Goal: Task Accomplishment & Management: Manage account settings

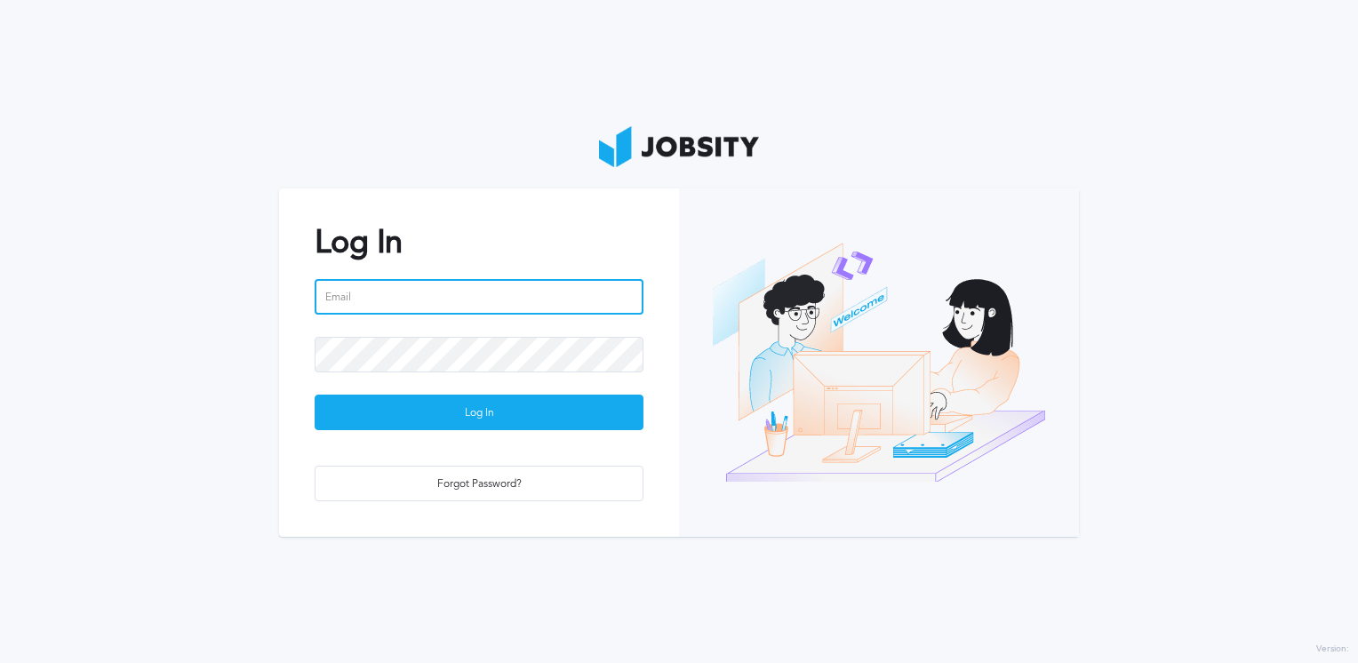
click at [364, 300] on input "email" at bounding box center [479, 297] width 329 height 36
click at [478, 305] on input "email" at bounding box center [479, 297] width 329 height 36
type input "s"
type input "d"
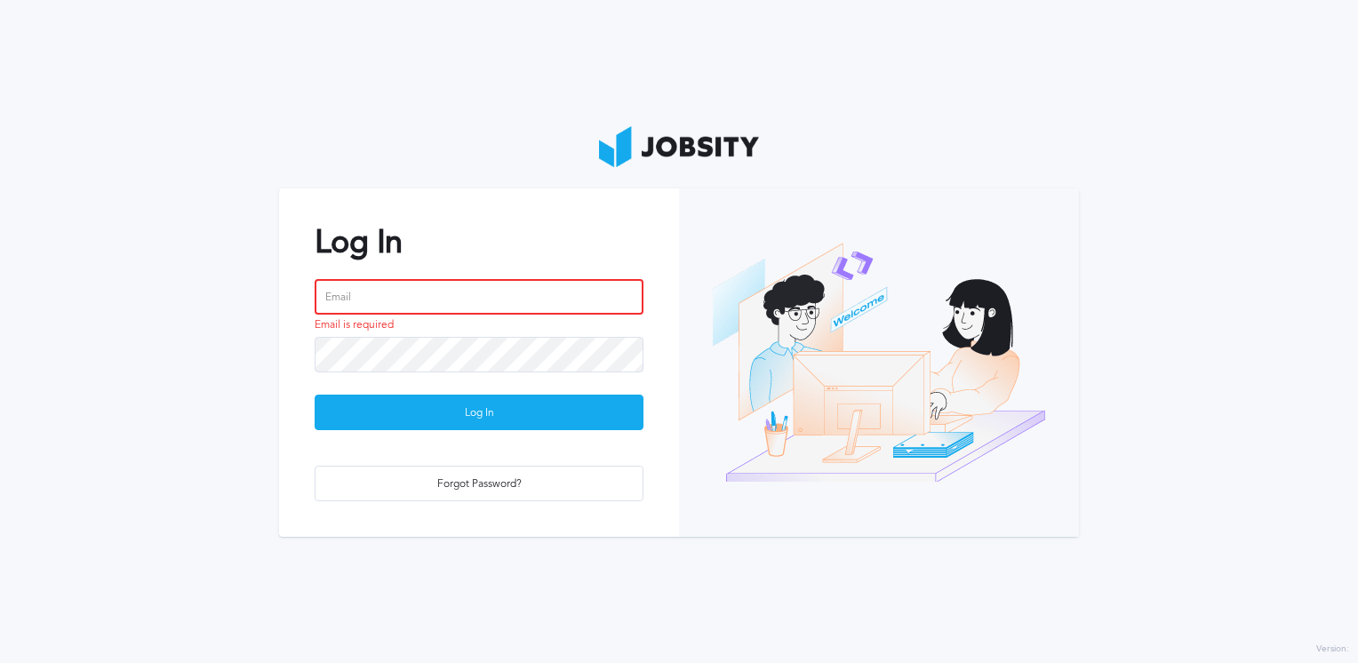
paste input "[PERSON_NAME][EMAIL_ADDRESS][PERSON_NAME][DOMAIN_NAME]"
type input "[PERSON_NAME][EMAIL_ADDRESS][PERSON_NAME][DOMAIN_NAME]"
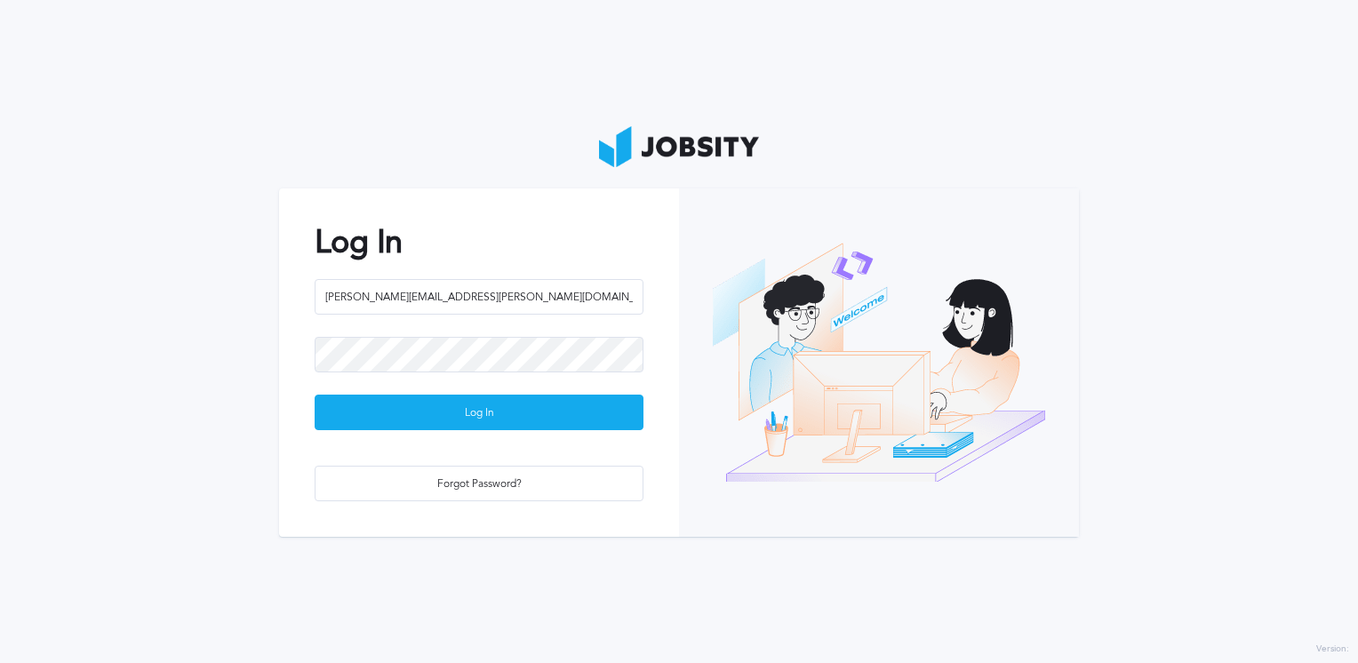
click at [210, 460] on section "Log In daniel.rodrigues@jobsity.com Log In Forgot Password?" at bounding box center [679, 331] width 1358 height 663
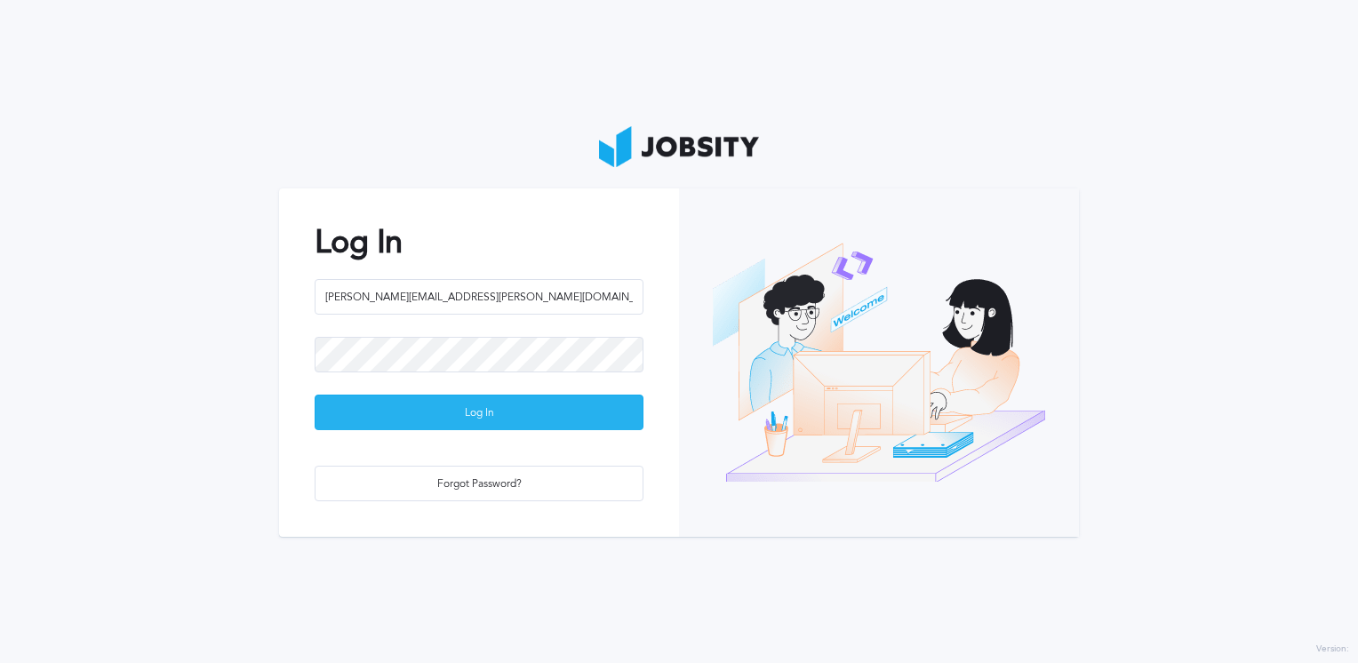
click at [373, 416] on div "Log In" at bounding box center [478, 413] width 327 height 36
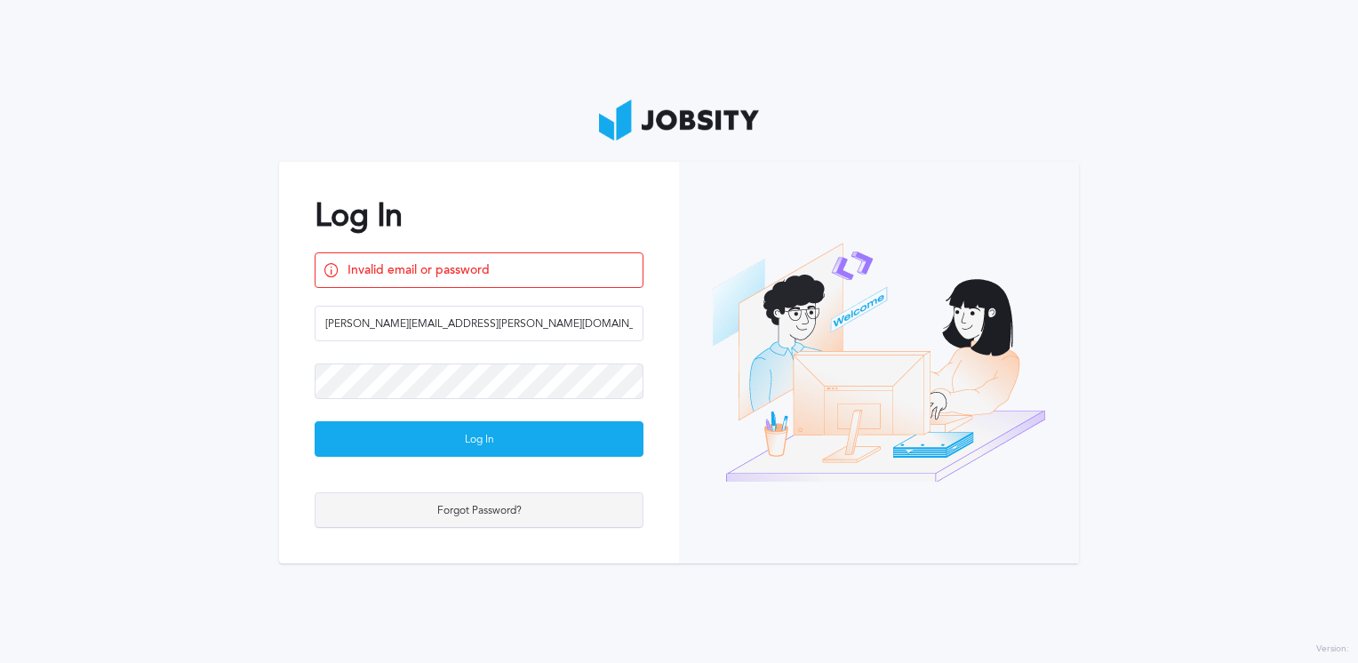
click at [528, 506] on div "Forgot Password?" at bounding box center [478, 511] width 327 height 36
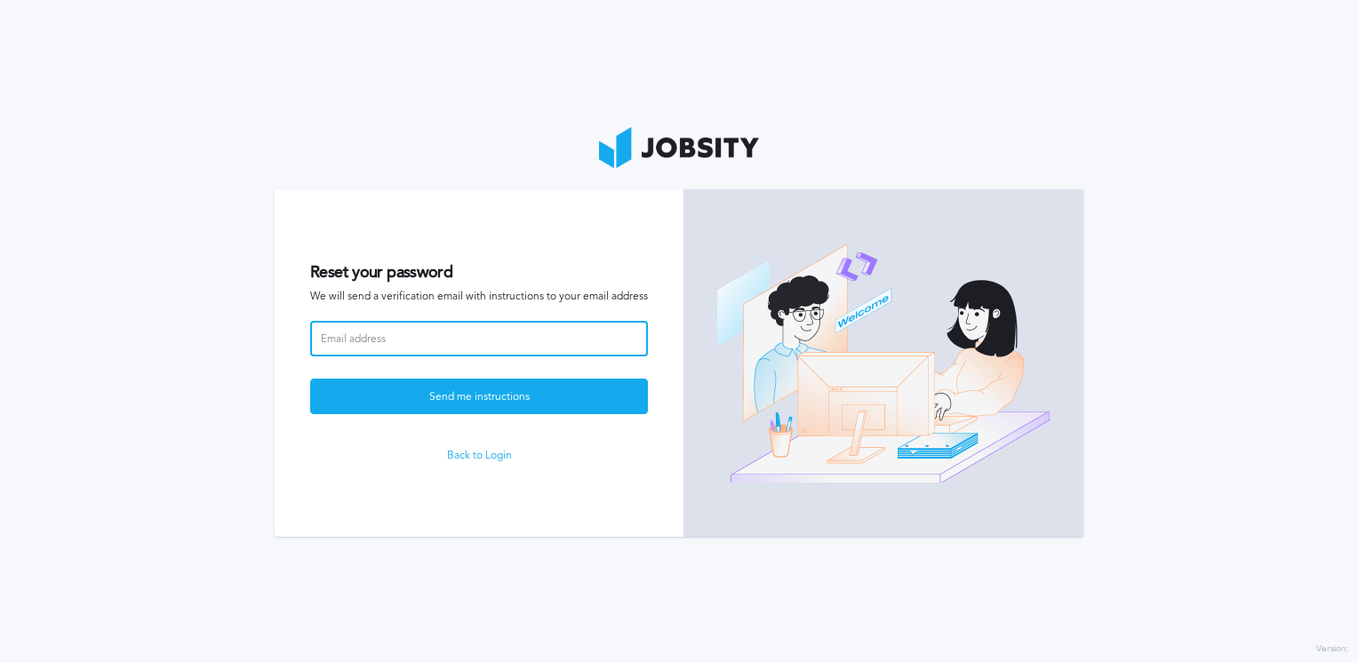
click at [435, 343] on input at bounding box center [479, 339] width 338 height 36
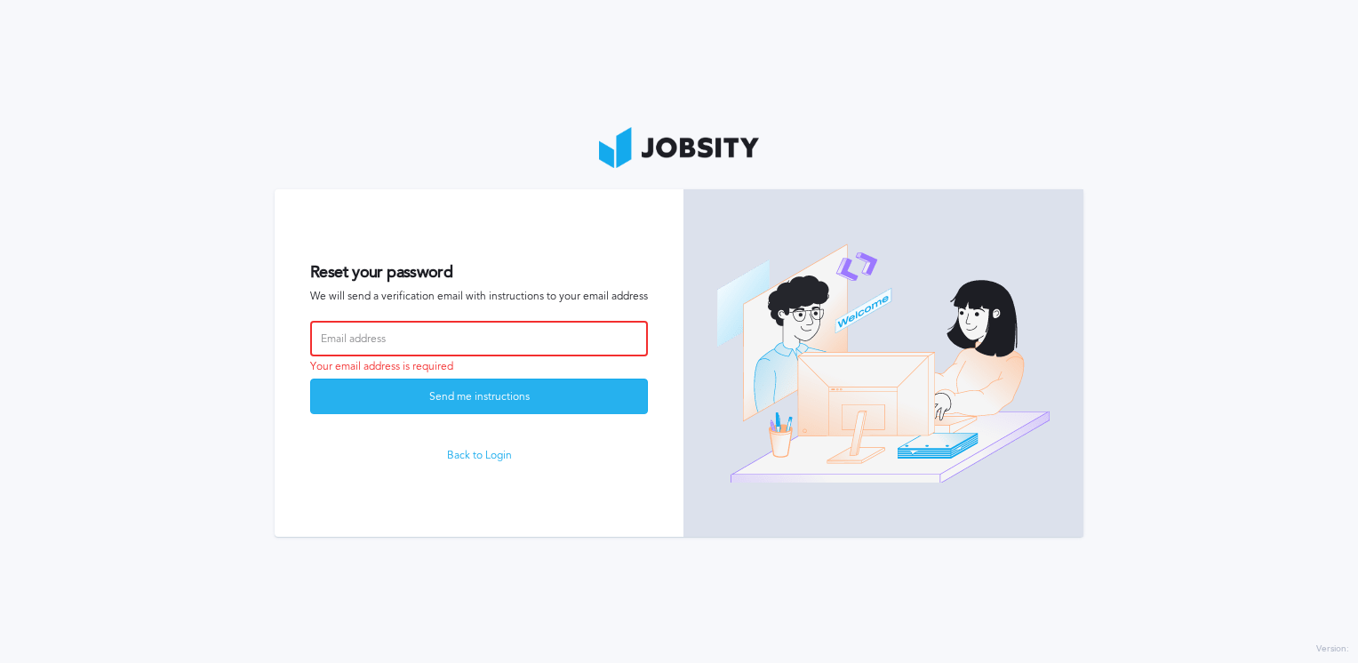
paste input "[PERSON_NAME][EMAIL_ADDRESS][PERSON_NAME][DOMAIN_NAME]"
type input "[PERSON_NAME][EMAIL_ADDRESS][PERSON_NAME][DOMAIN_NAME]"
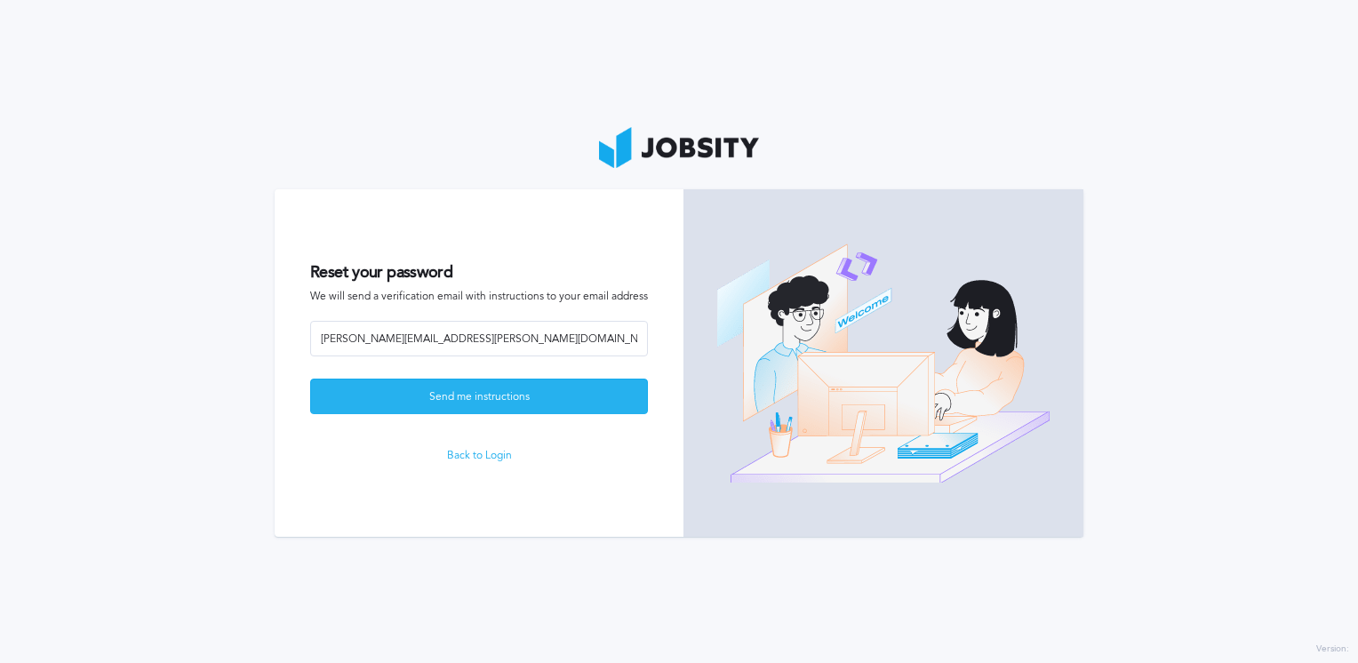
click at [348, 402] on div "Send me instructions" at bounding box center [479, 397] width 336 height 36
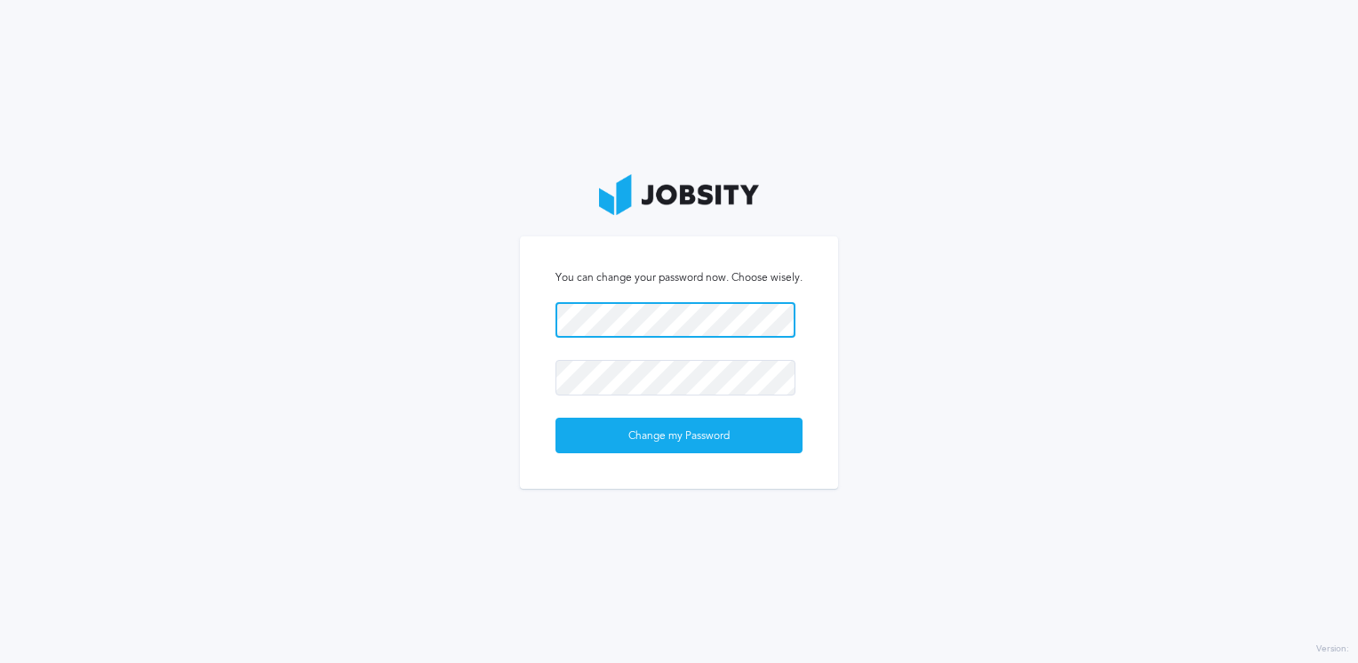
click at [0, 662] on com-1password-button at bounding box center [0, 663] width 0 height 0
click at [400, 297] on section "You can change your password now. Choose wisely. Change my Password" at bounding box center [679, 331] width 1358 height 663
click at [932, 273] on section "You can change your password now. Choose wisely. Change my Password" at bounding box center [679, 331] width 1358 height 663
click at [778, 314] on body "You can change your password now. Choose wisely. Change my Password Version:" at bounding box center [679, 331] width 1358 height 663
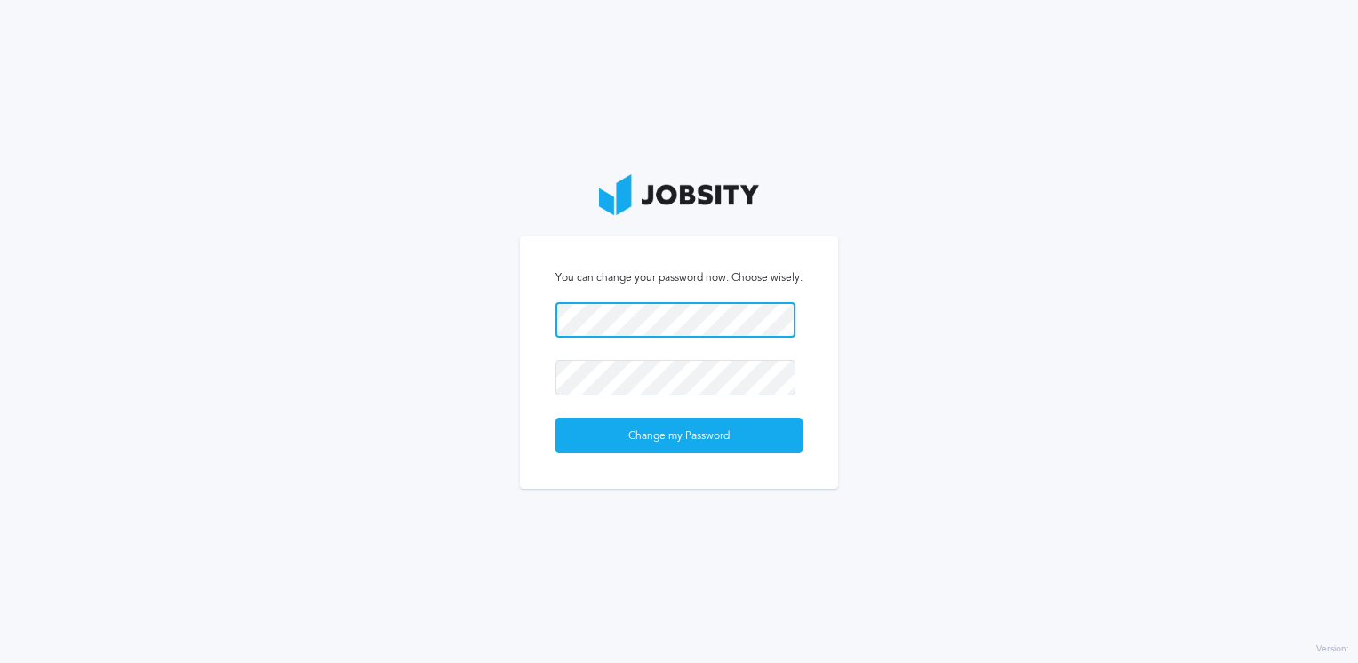
click at [0, 662] on com-1password-button at bounding box center [0, 663] width 0 height 0
click at [763, 327] on body "You can change your password now. Choose wisely. Change my Password Version:" at bounding box center [679, 331] width 1358 height 663
click at [0, 662] on com-1password-button at bounding box center [0, 663] width 0 height 0
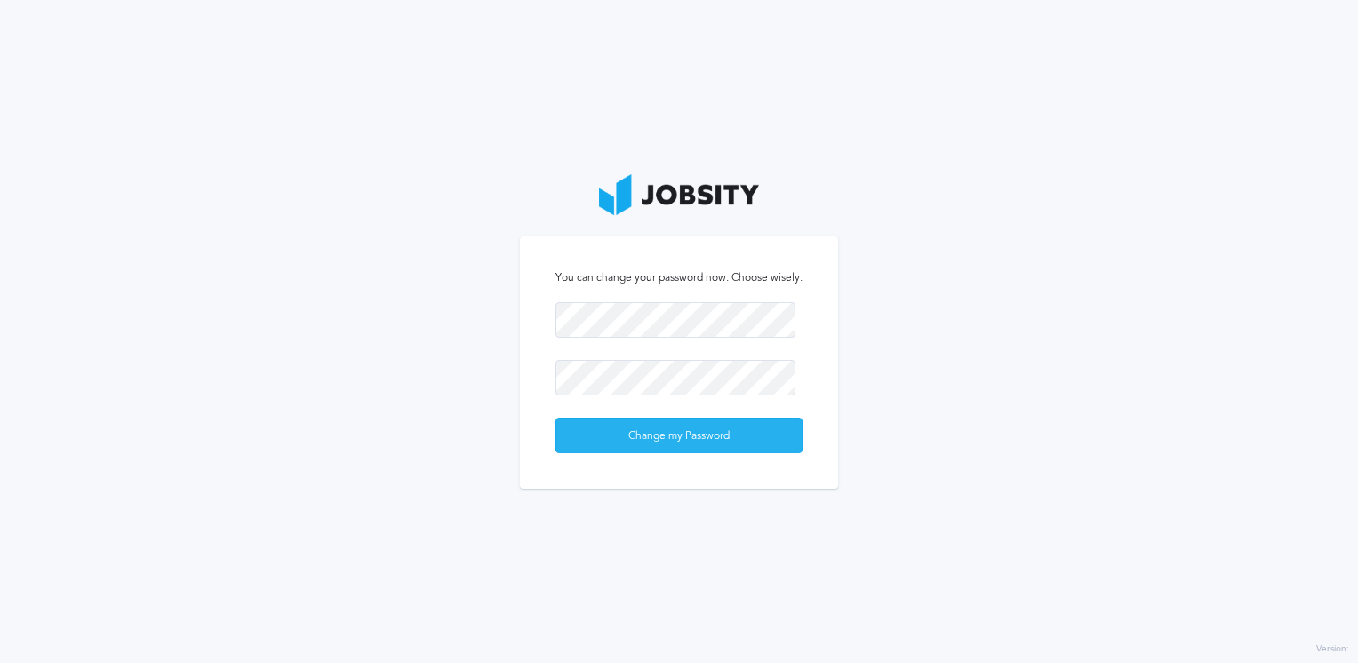
click at [730, 439] on div "Change my Password" at bounding box center [678, 436] width 245 height 36
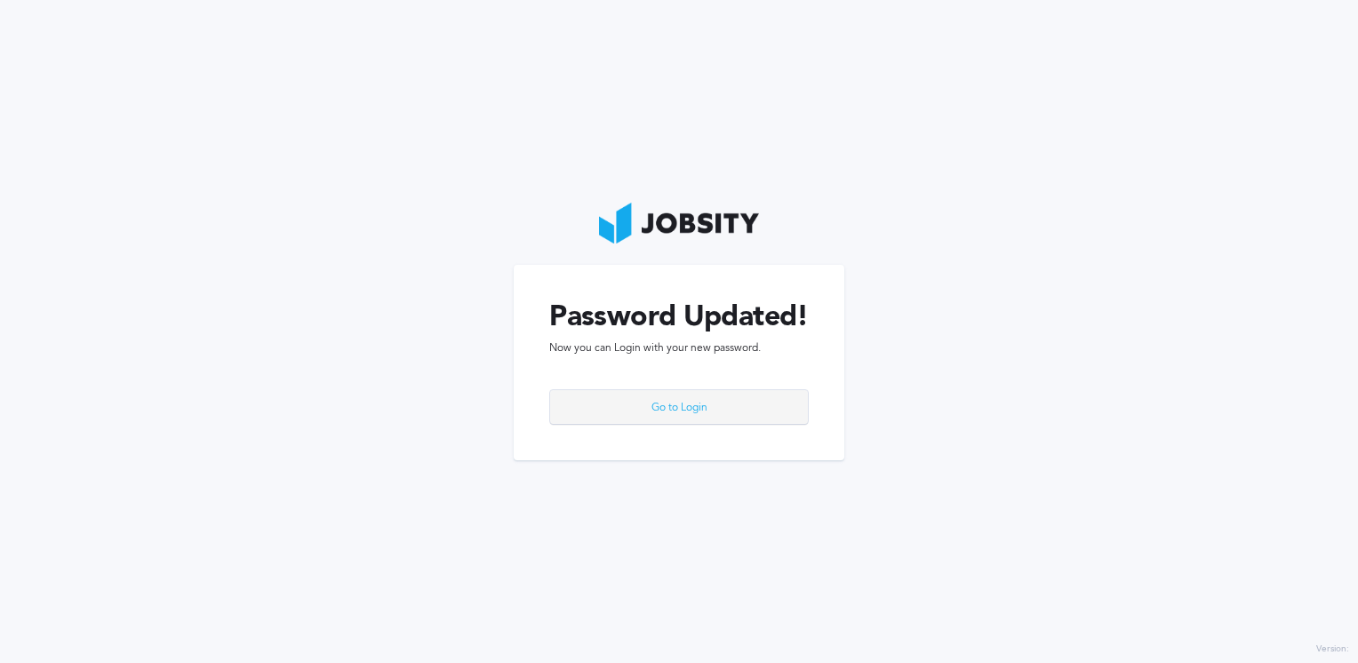
click at [727, 416] on div "Go to Login" at bounding box center [678, 408] width 257 height 36
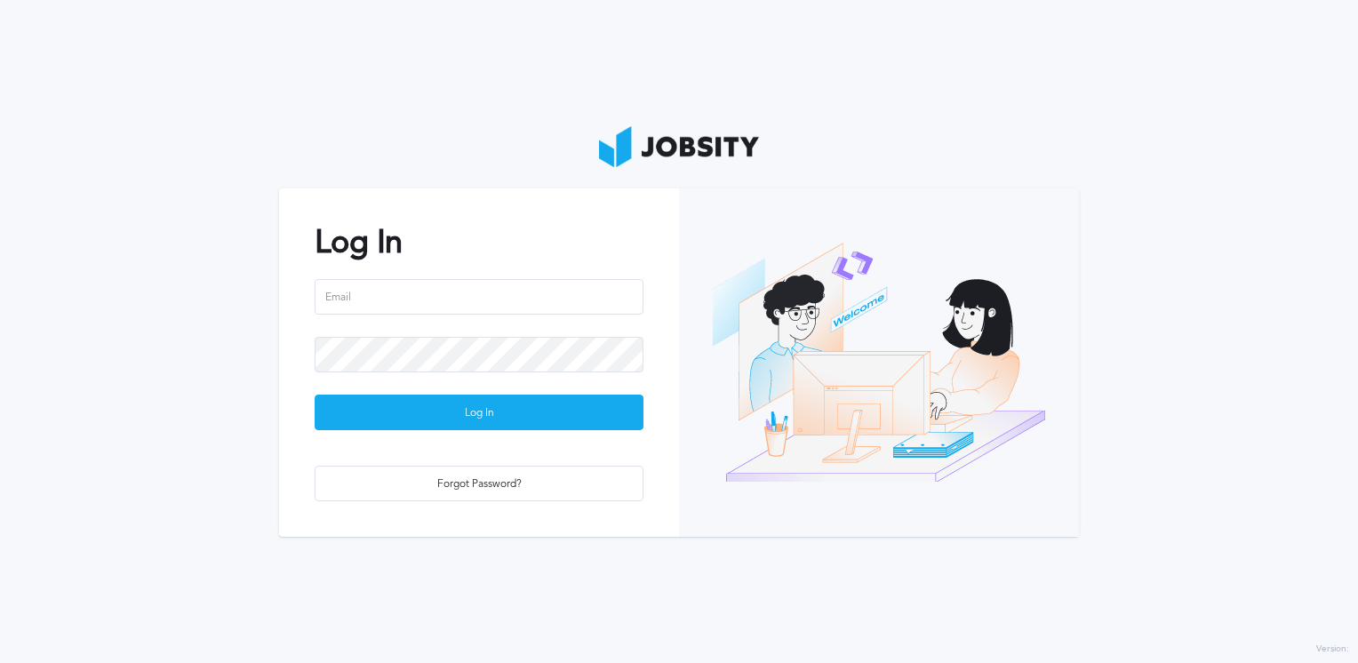
click at [509, 332] on div at bounding box center [479, 308] width 329 height 58
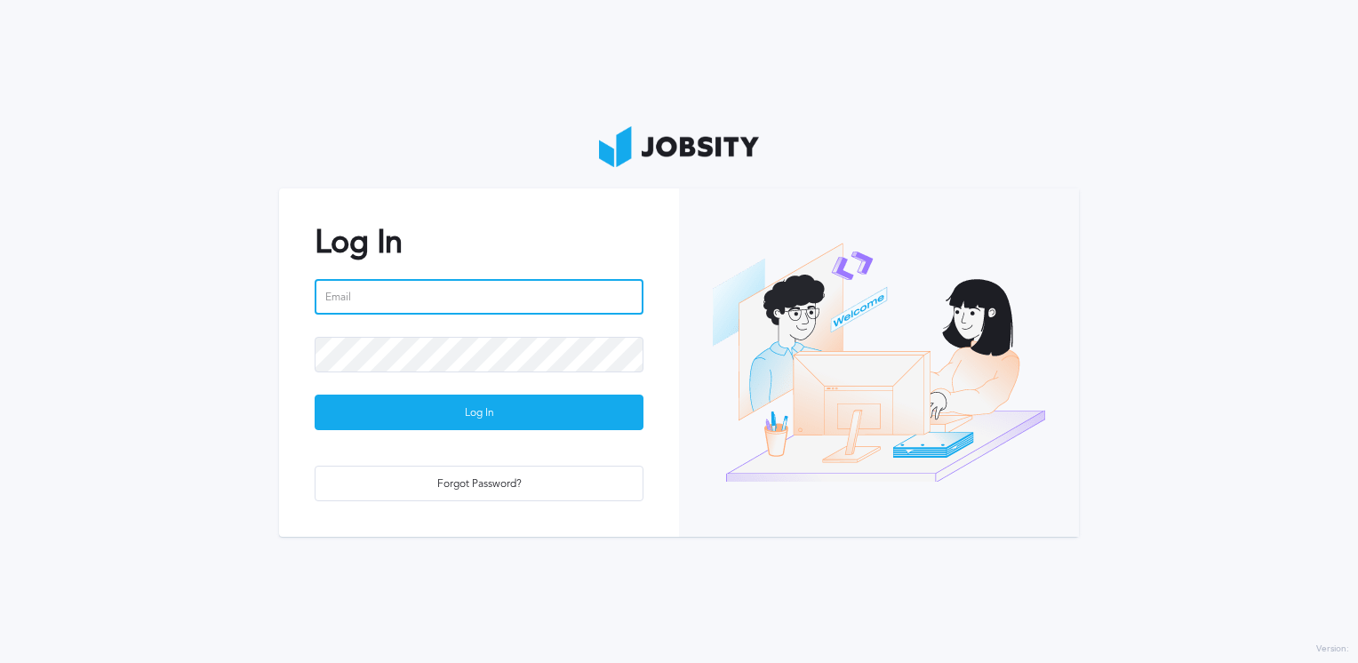
click at [514, 293] on input "email" at bounding box center [479, 297] width 329 height 36
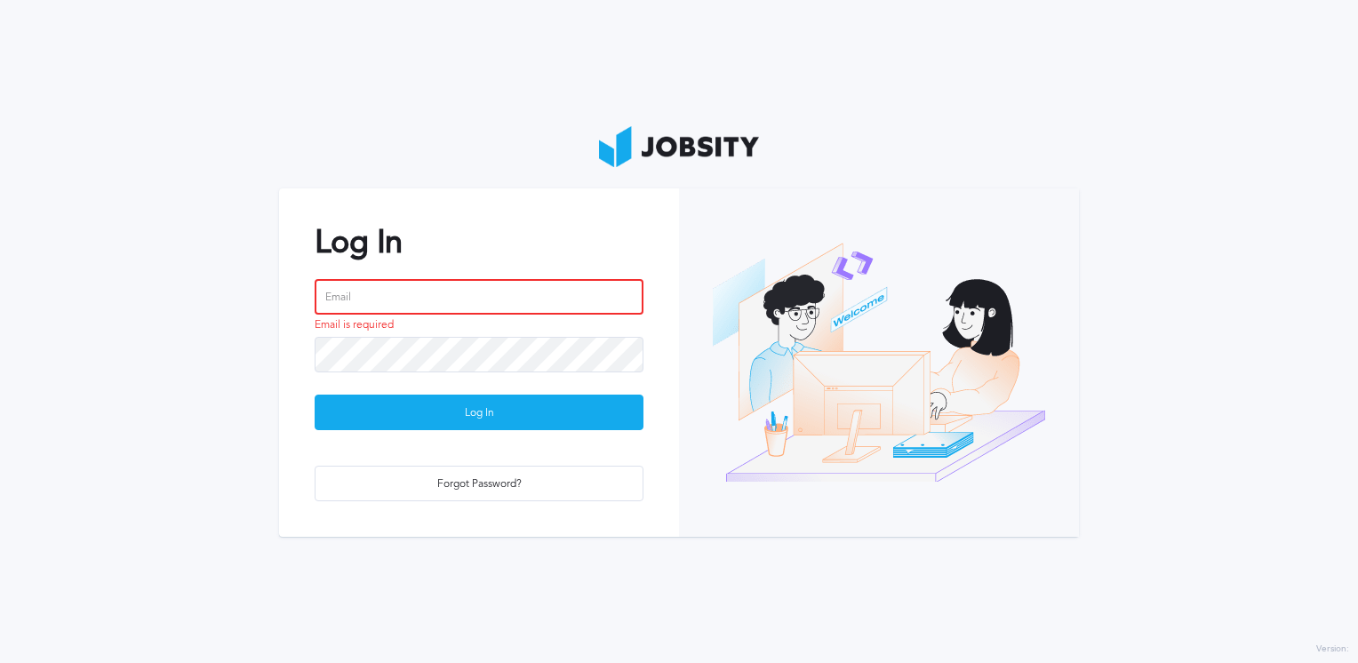
click at [353, 303] on input "email" at bounding box center [479, 297] width 329 height 36
paste input "[PERSON_NAME][EMAIL_ADDRESS][PERSON_NAME][DOMAIN_NAME]"
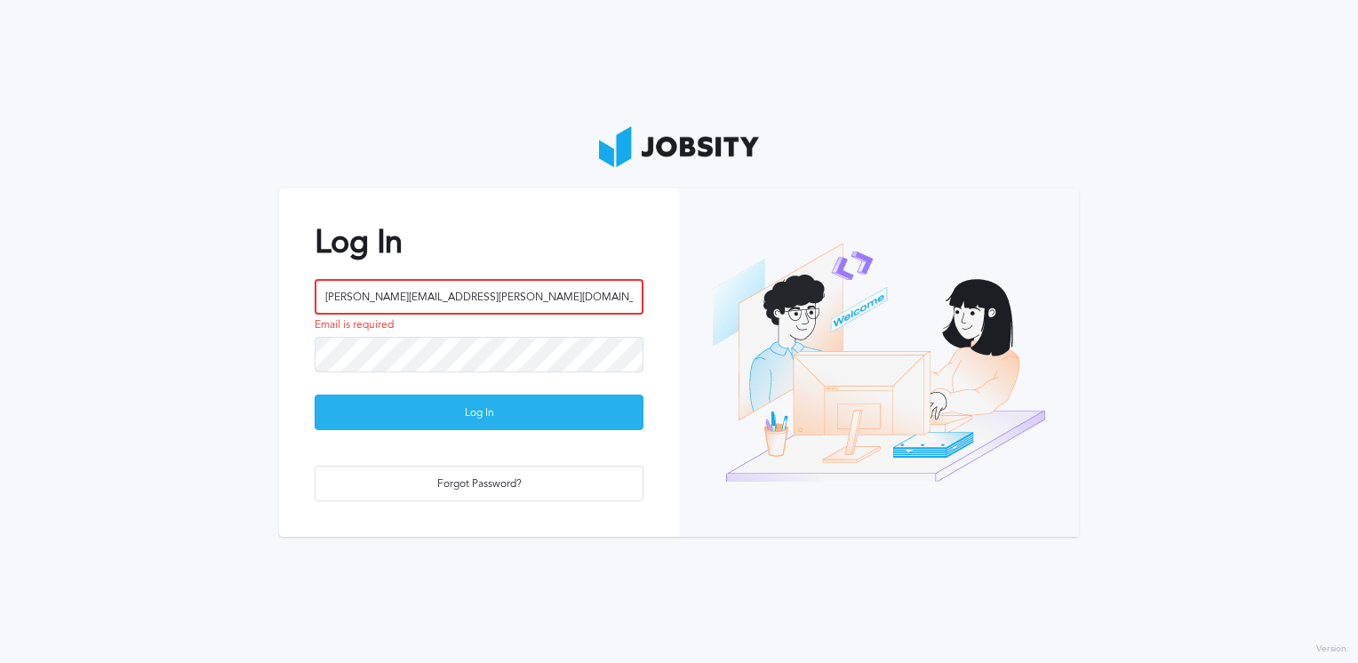
type input "[PERSON_NAME][EMAIL_ADDRESS][PERSON_NAME][DOMAIN_NAME]"
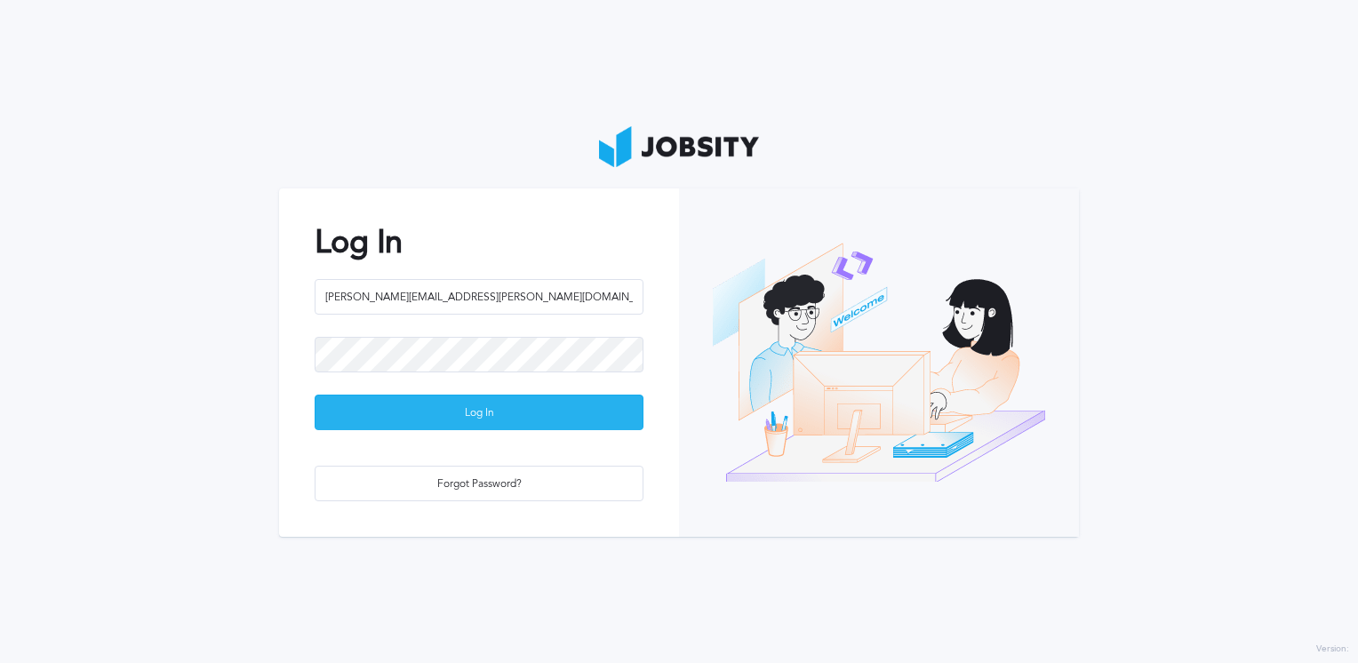
click at [410, 414] on div "Log In" at bounding box center [478, 413] width 327 height 36
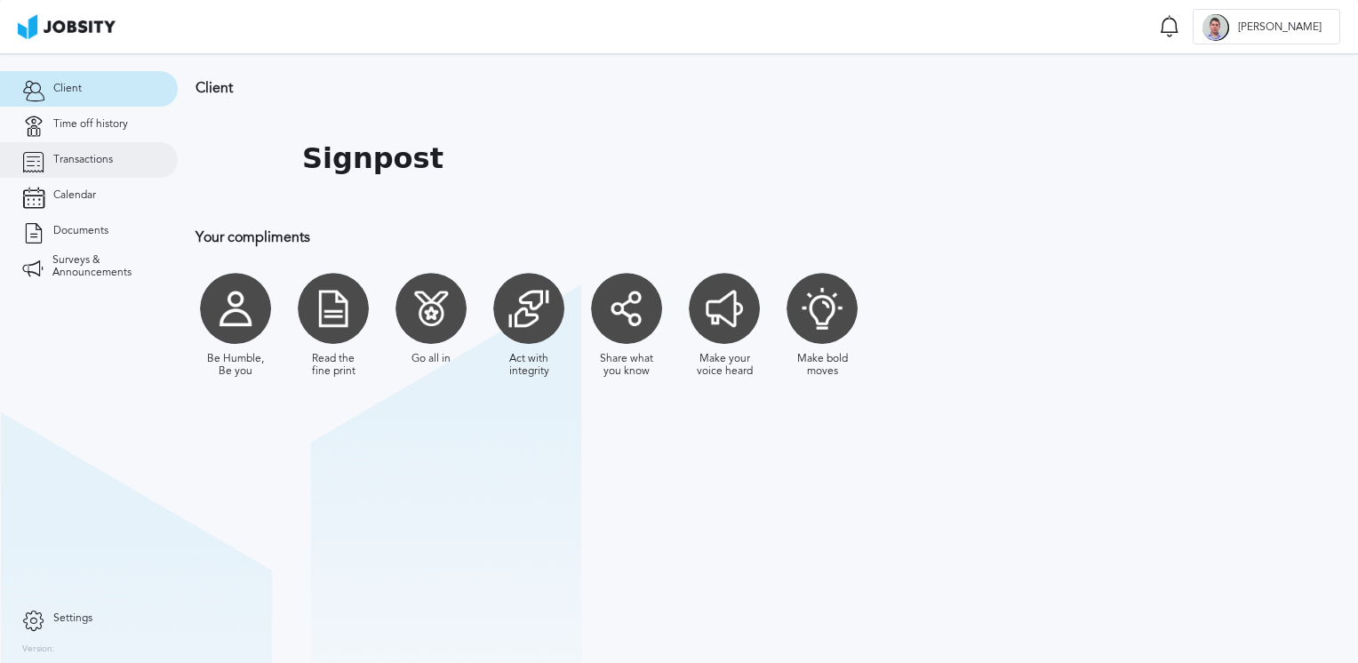
click at [92, 155] on span "Transactions" at bounding box center [83, 160] width 60 height 12
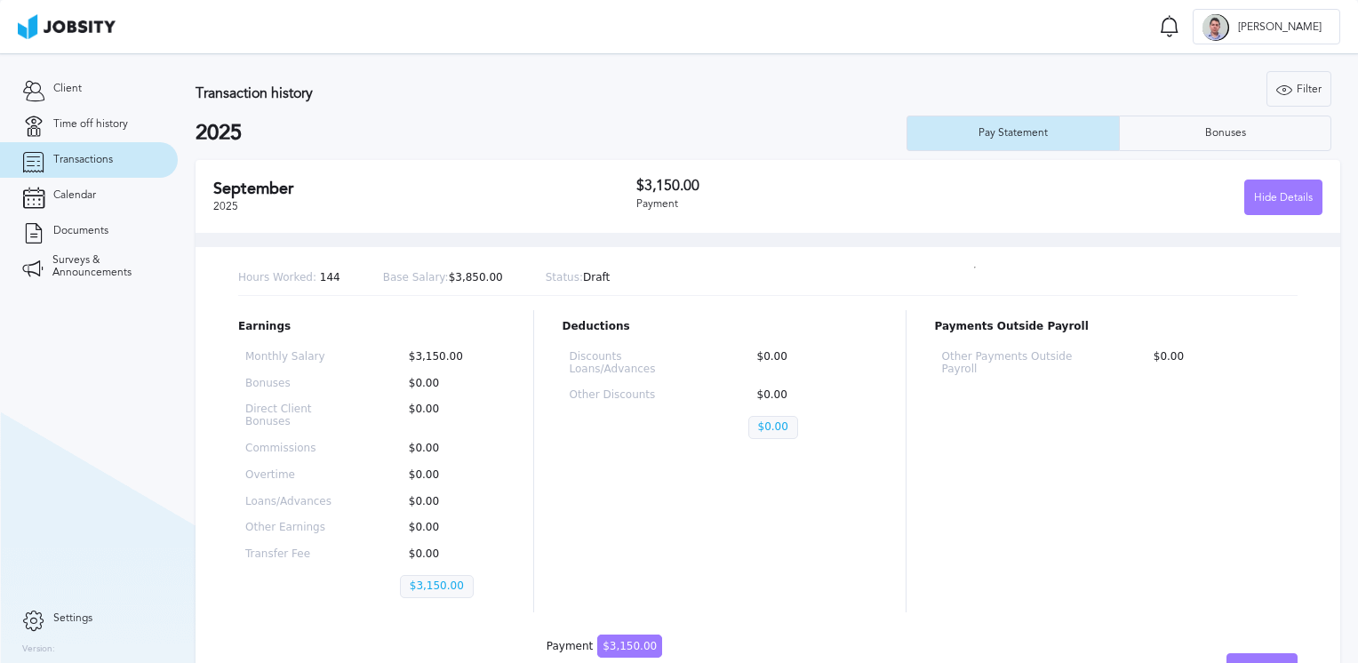
scroll to position [47, 0]
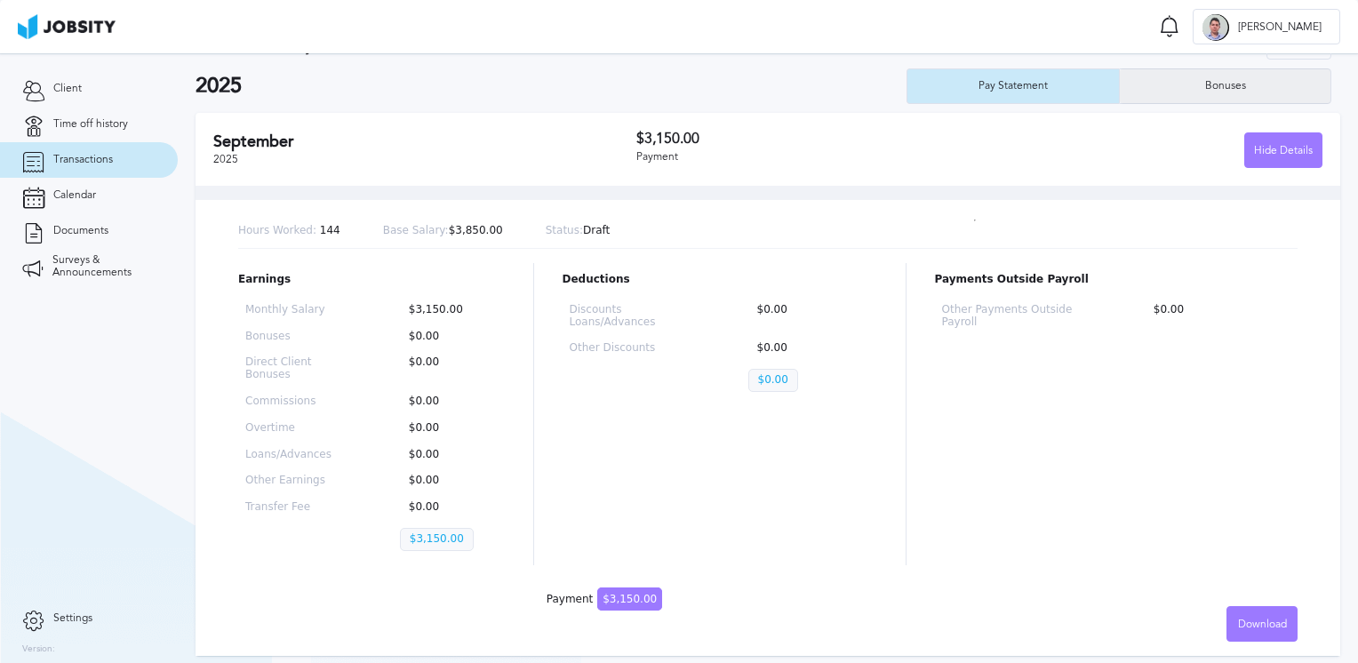
click at [1225, 92] on div "Bonuses" at bounding box center [1224, 86] width 211 height 36
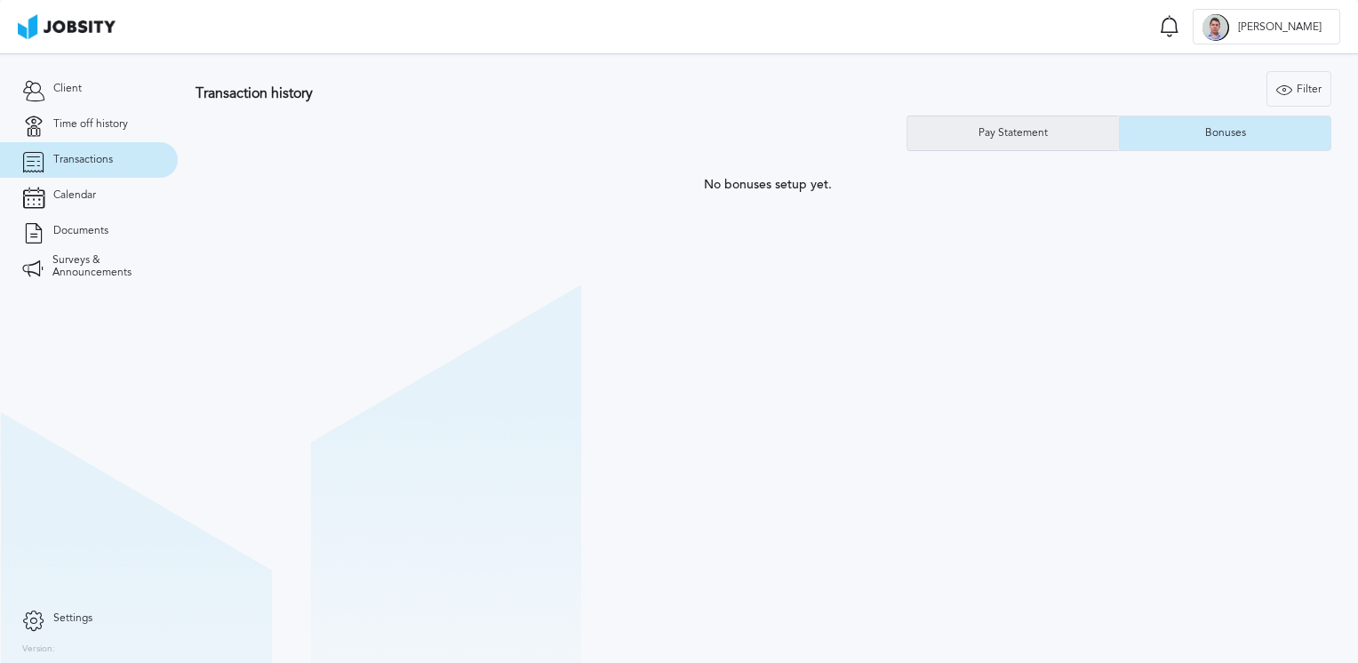
click at [1056, 130] on div "Pay Statement" at bounding box center [1012, 133] width 211 height 36
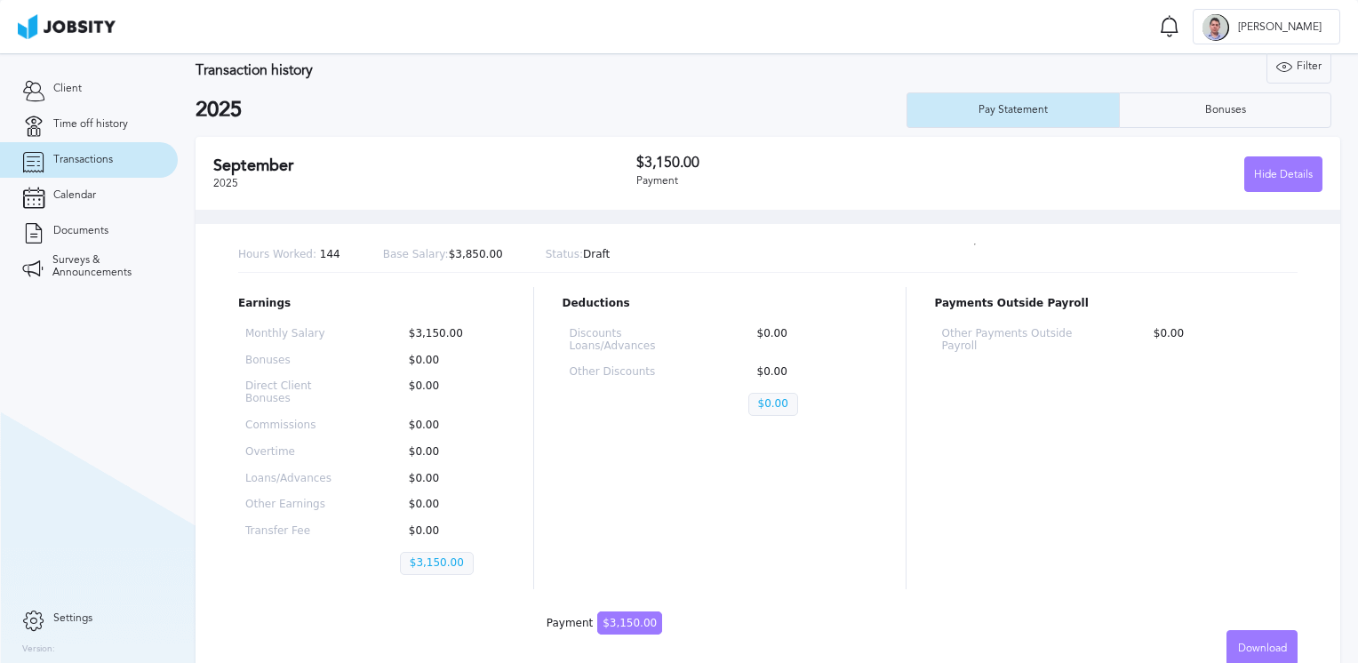
scroll to position [47, 0]
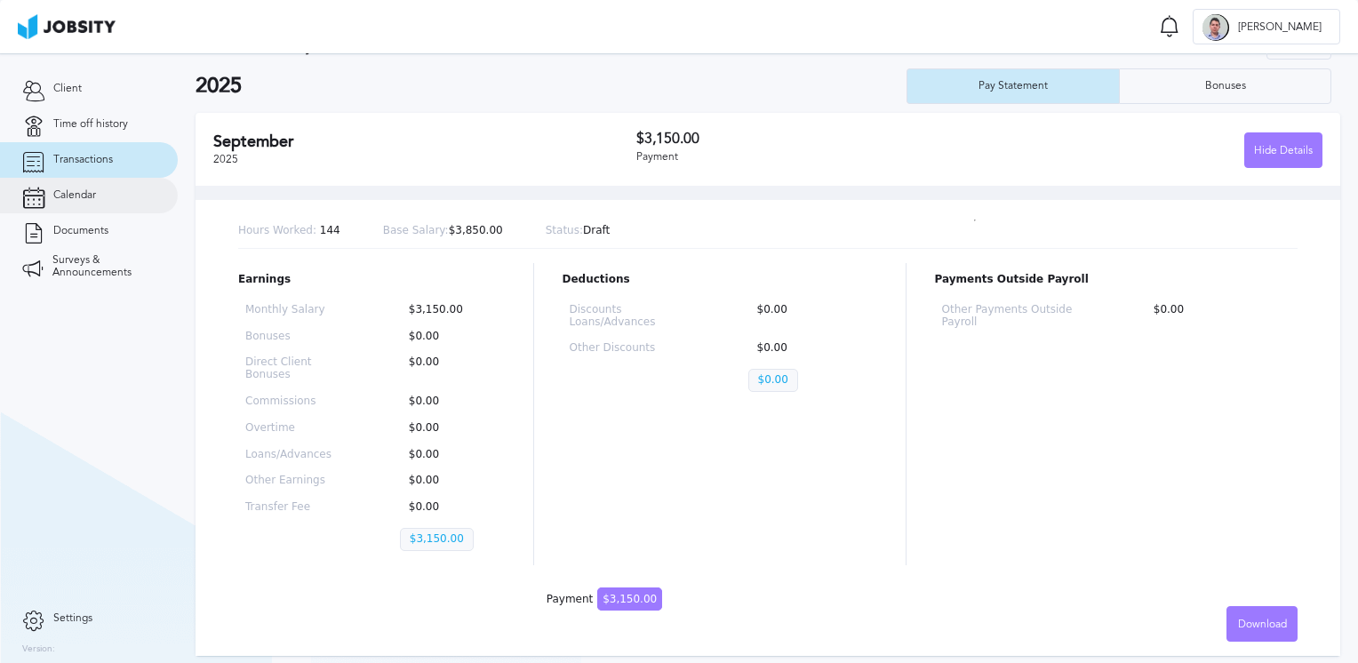
click at [93, 183] on link "Calendar" at bounding box center [89, 196] width 178 height 36
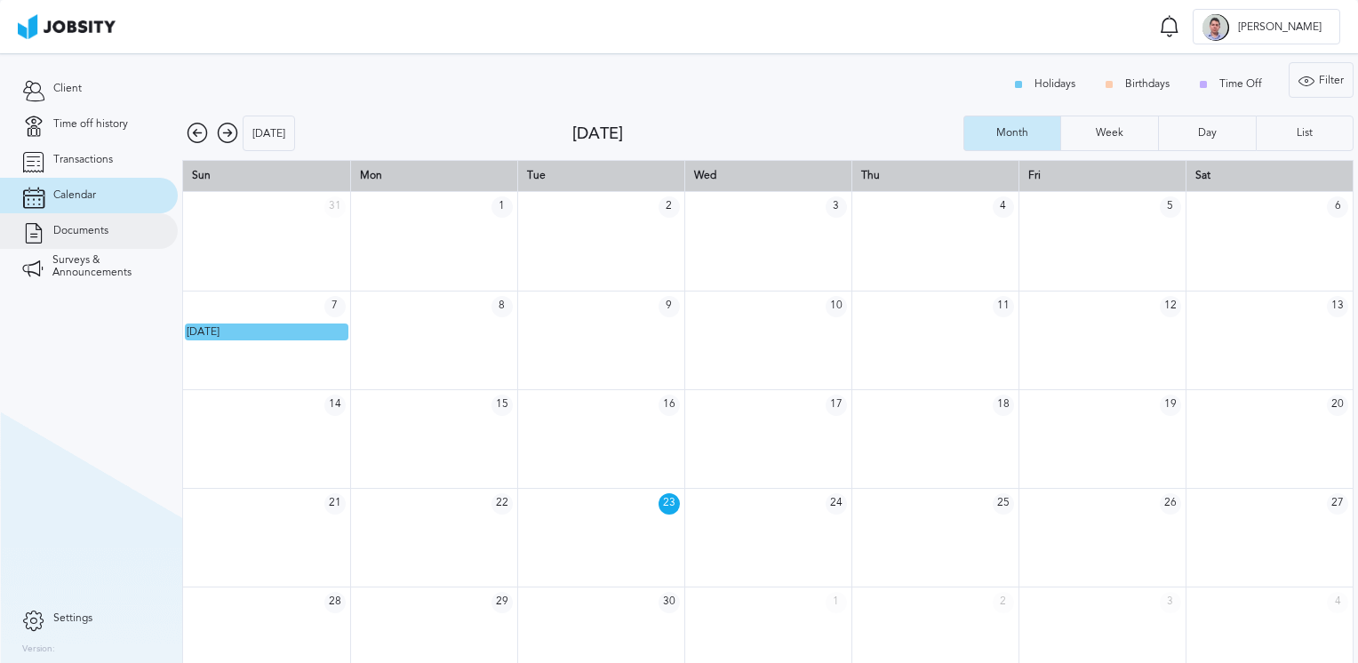
click at [78, 222] on link "Documents" at bounding box center [89, 231] width 178 height 36
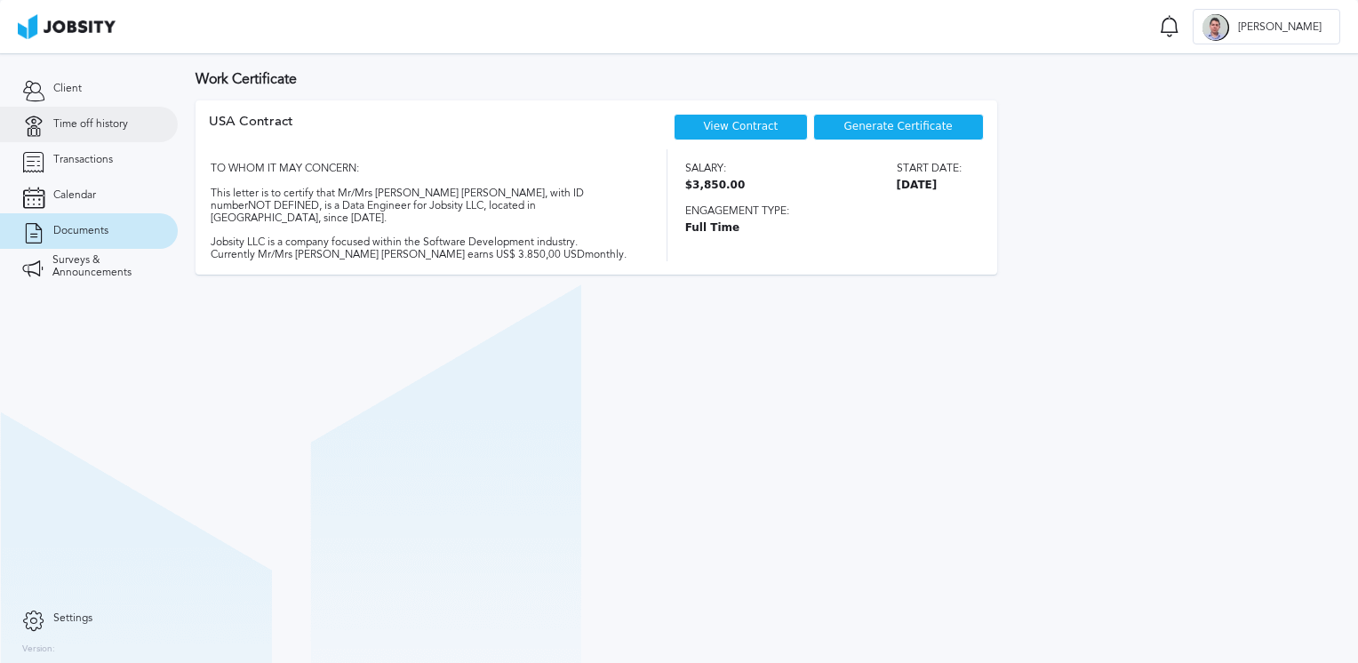
click at [95, 129] on span "Time off history" at bounding box center [90, 124] width 75 height 12
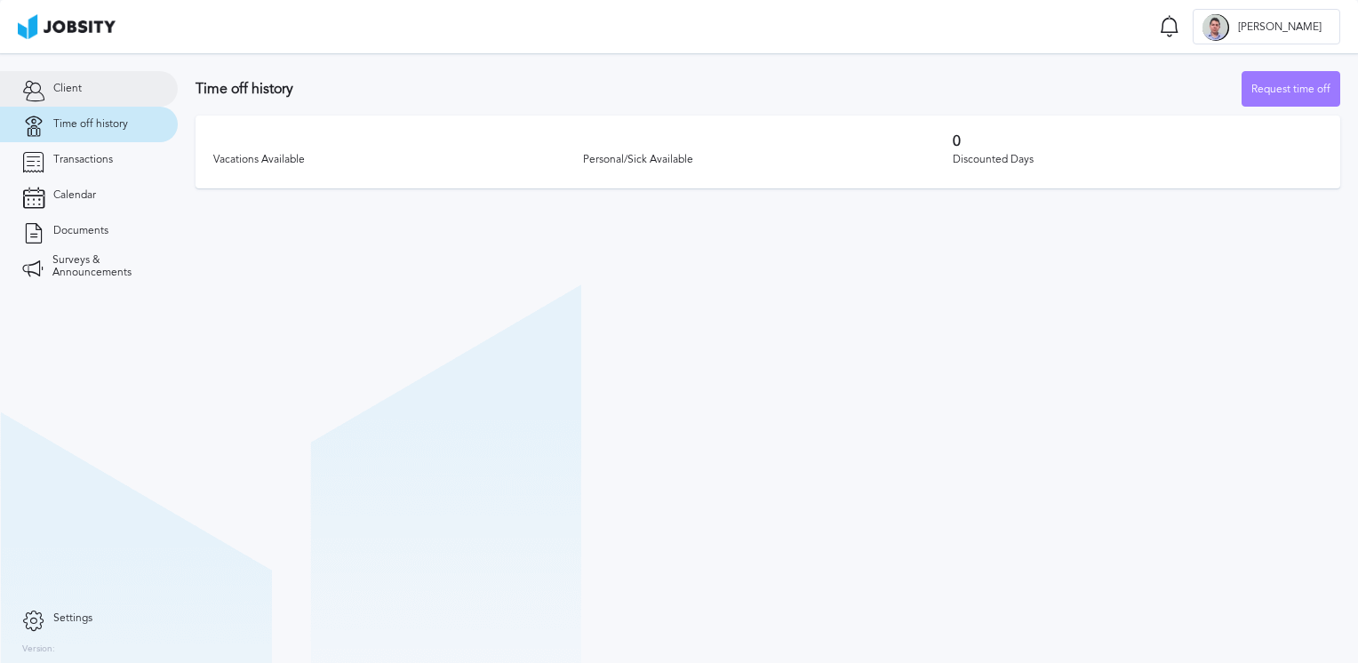
click at [80, 93] on span "Client" at bounding box center [67, 89] width 28 height 12
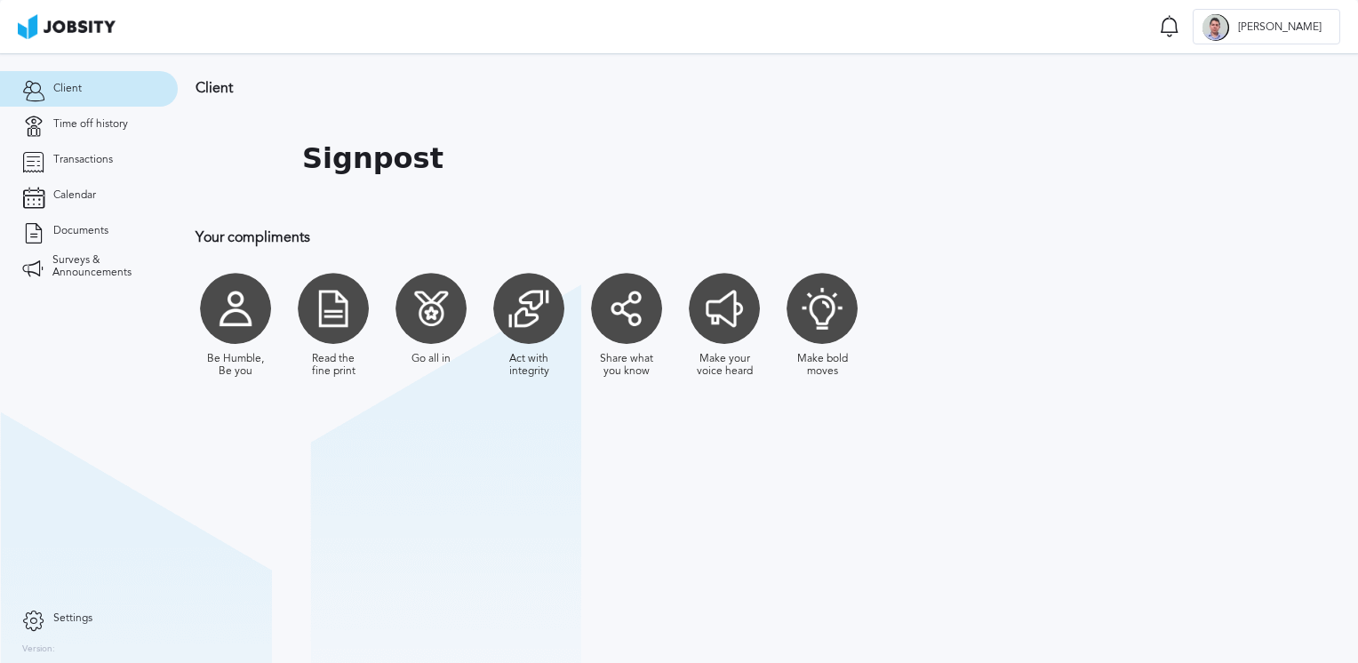
click at [448, 319] on div at bounding box center [430, 308] width 71 height 71
